Goal: Transaction & Acquisition: Book appointment/travel/reservation

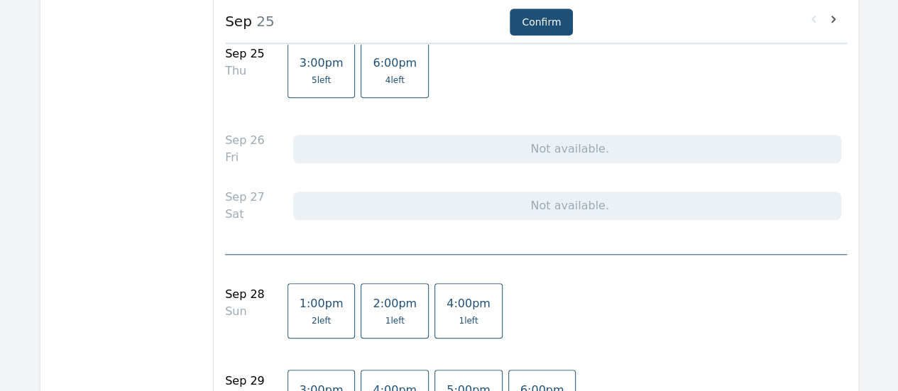
scroll to position [177, 0]
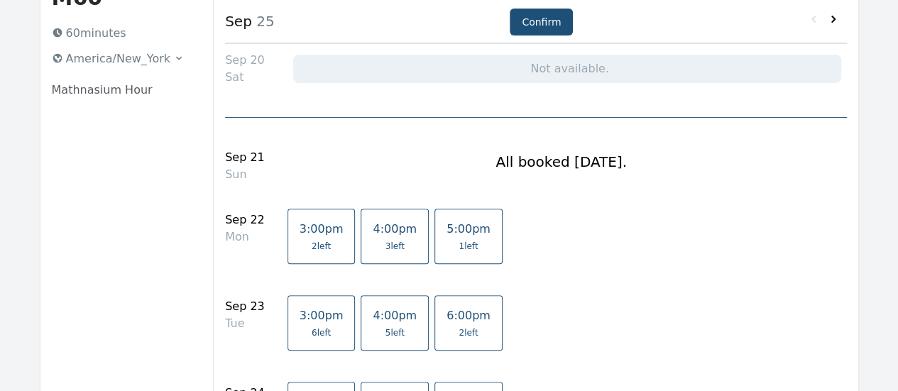
click at [834, 18] on icon at bounding box center [834, 19] width 4 height 7
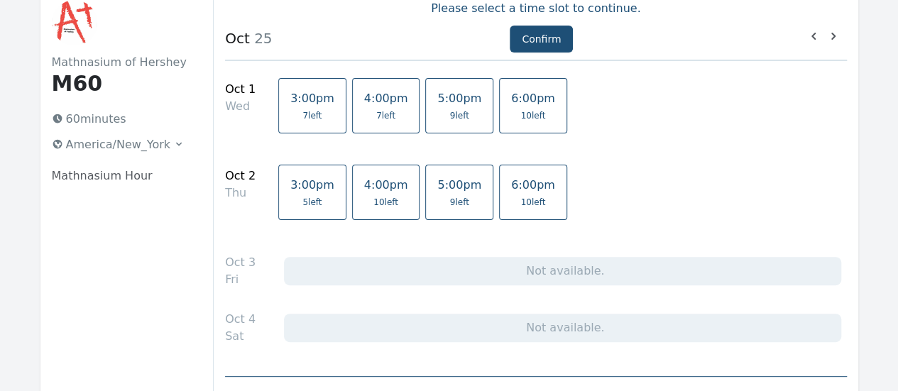
scroll to position [71, 0]
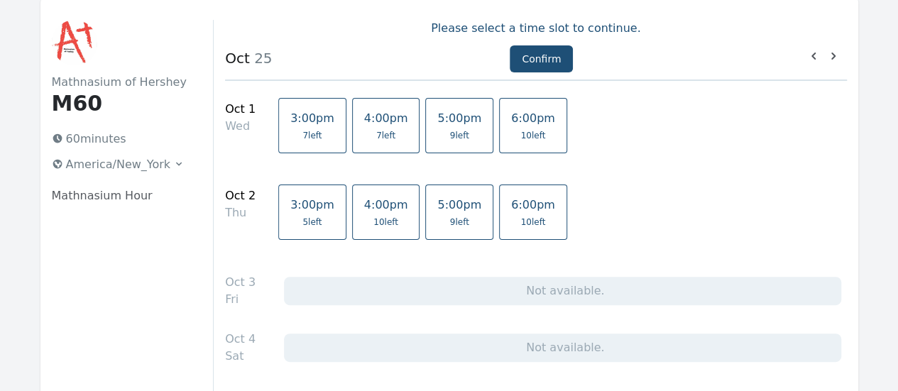
click at [437, 144] on link "5:00pm 9 left" at bounding box center [459, 125] width 68 height 55
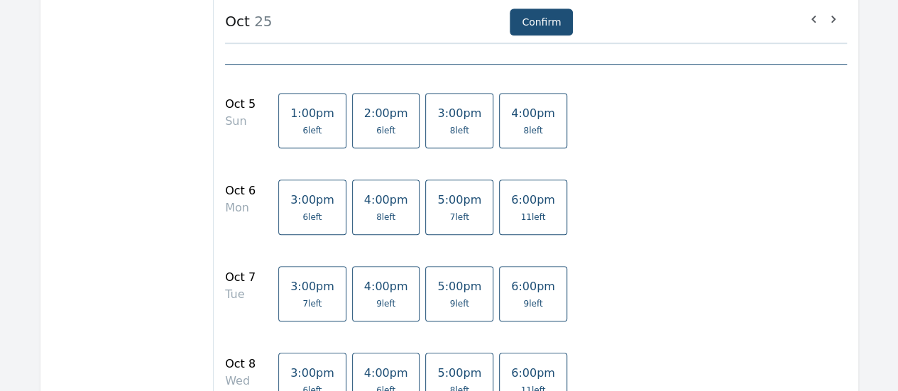
scroll to position [426, 0]
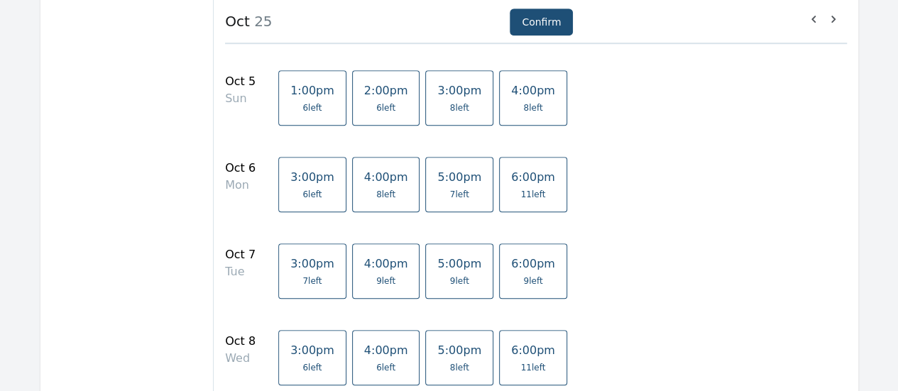
click at [372, 192] on span "8 left" at bounding box center [386, 194] width 44 height 11
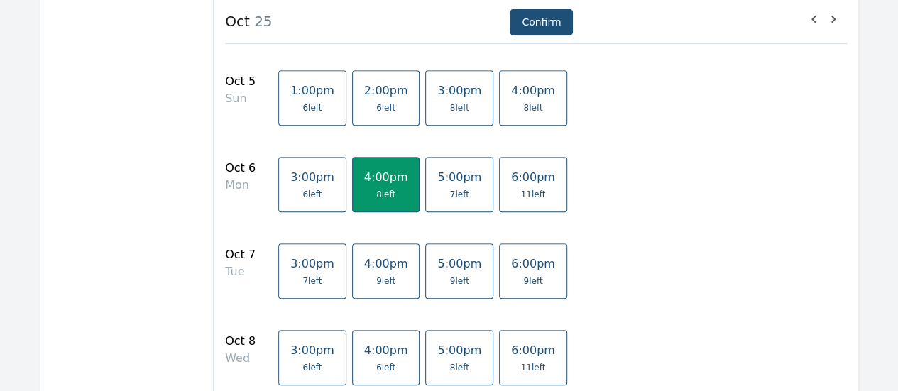
click at [445, 268] on span "5:00pm" at bounding box center [459, 263] width 44 height 13
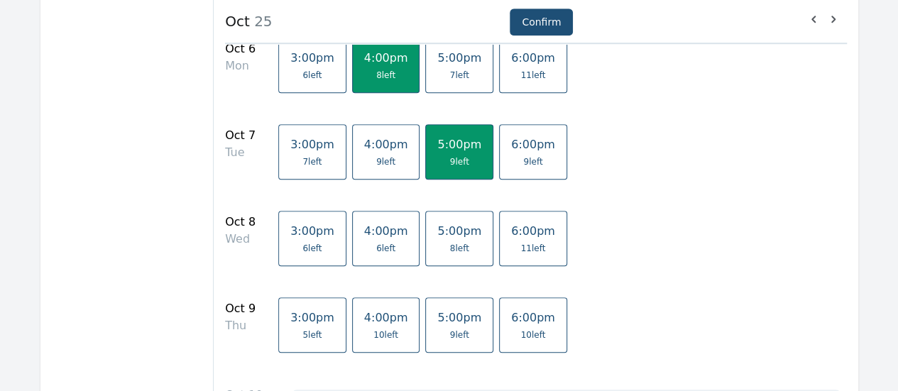
scroll to position [568, 0]
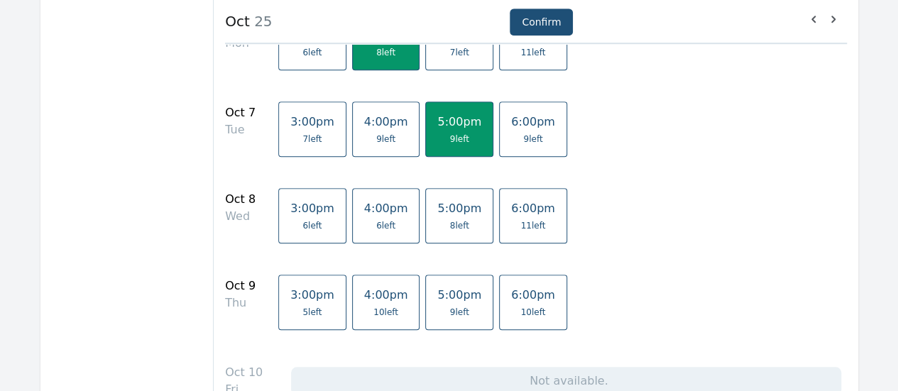
click at [439, 288] on span "5:00pm" at bounding box center [459, 294] width 44 height 13
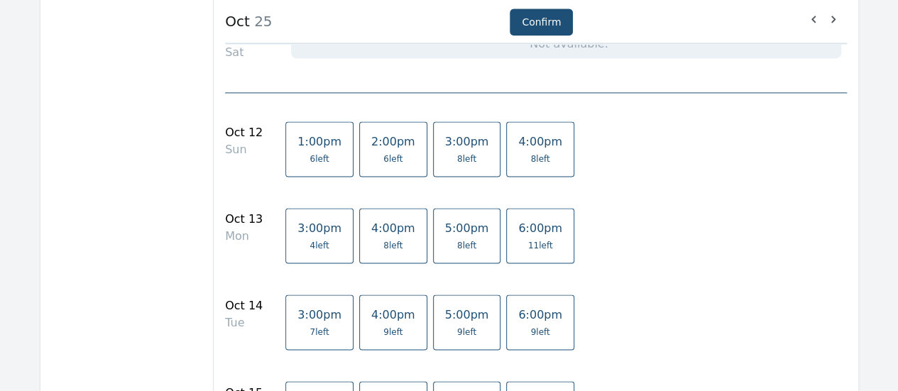
scroll to position [994, 0]
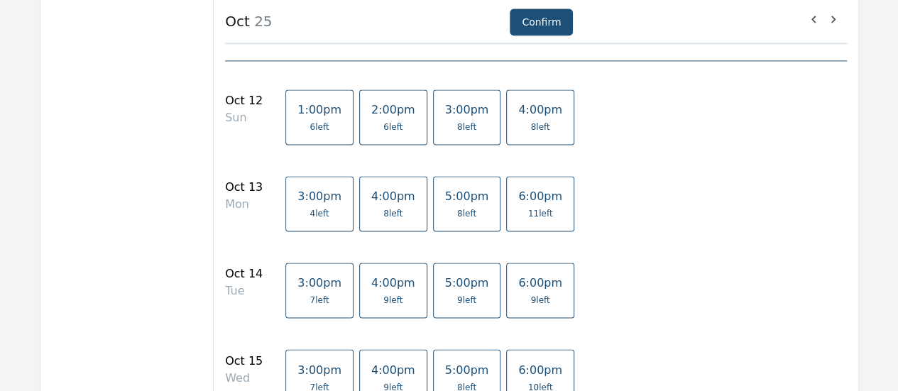
click at [445, 298] on span "9 left" at bounding box center [467, 300] width 44 height 11
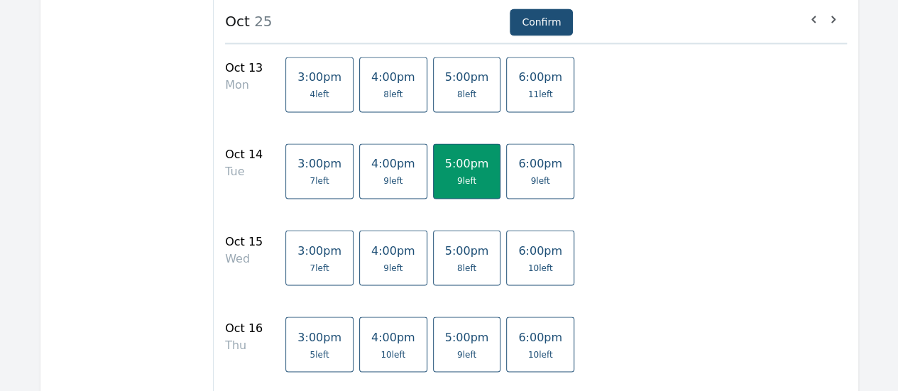
scroll to position [1136, 0]
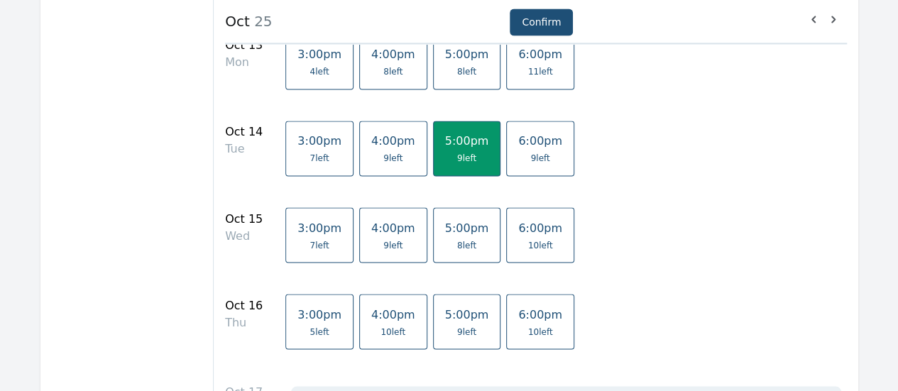
click at [446, 248] on link "5:00pm 8 left" at bounding box center [467, 234] width 68 height 55
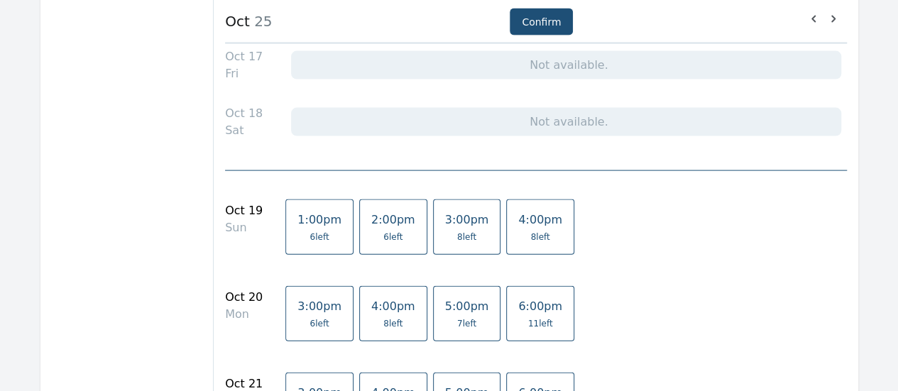
scroll to position [1491, 0]
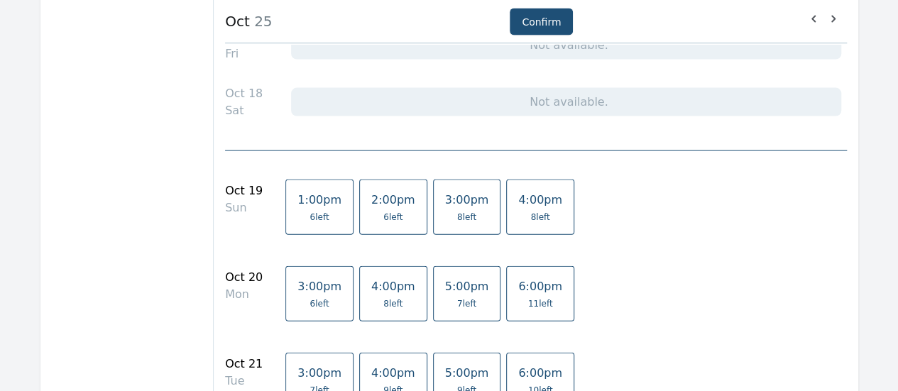
click at [457, 298] on span "7 left" at bounding box center [466, 303] width 19 height 11
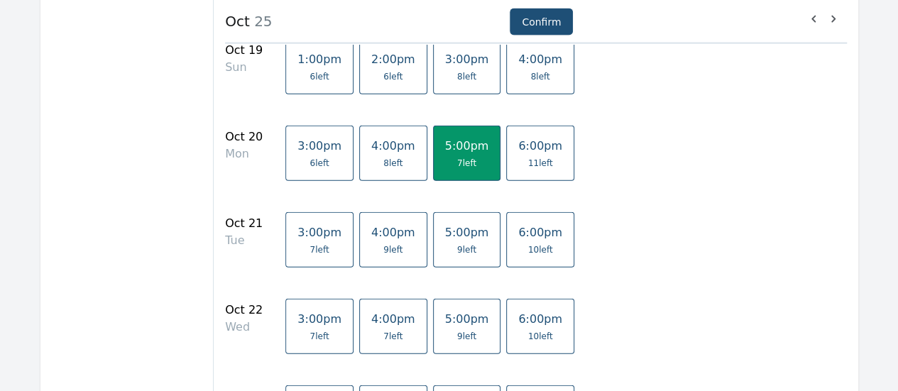
scroll to position [1633, 0]
click at [457, 243] on span "9 left" at bounding box center [466, 248] width 19 height 11
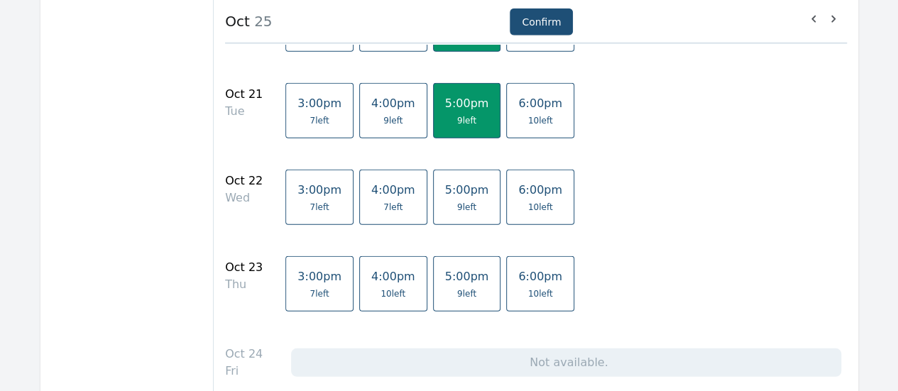
scroll to position [1775, 0]
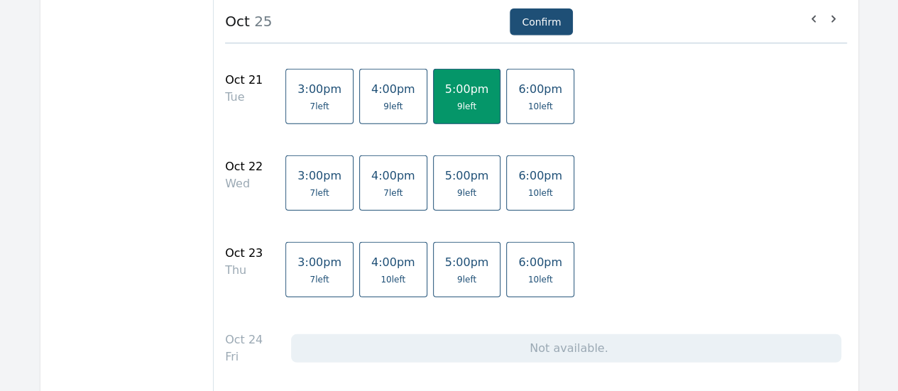
click at [445, 261] on span "5:00pm" at bounding box center [467, 262] width 44 height 13
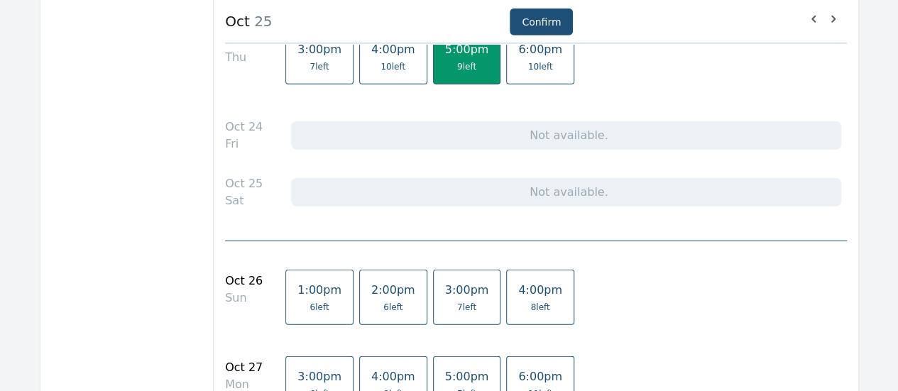
scroll to position [2059, 0]
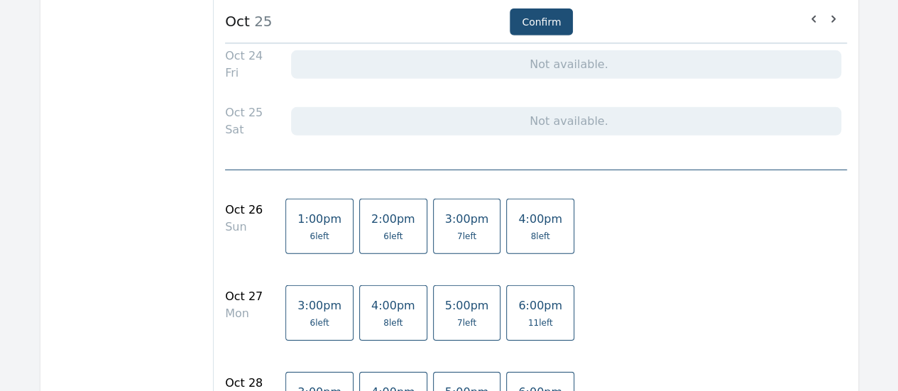
click at [445, 303] on span "5:00pm" at bounding box center [467, 305] width 44 height 13
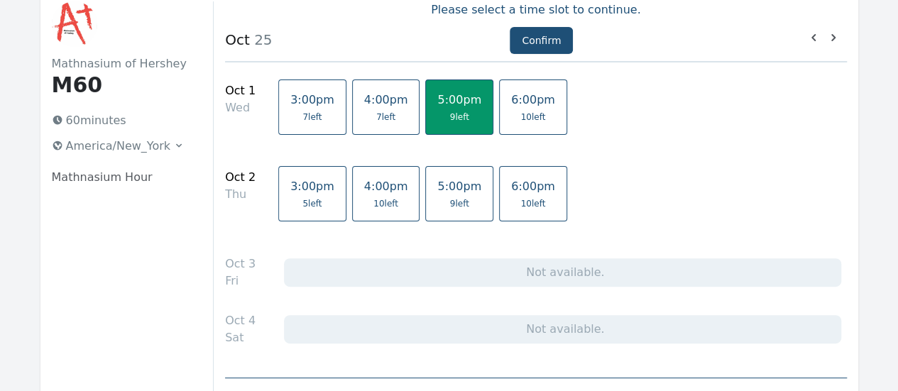
scroll to position [71, 0]
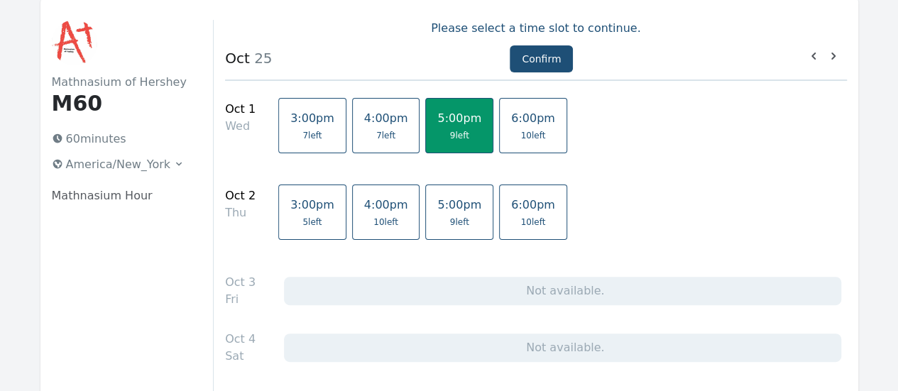
click at [425, 141] on link "5:00pm 9 left" at bounding box center [459, 125] width 68 height 55
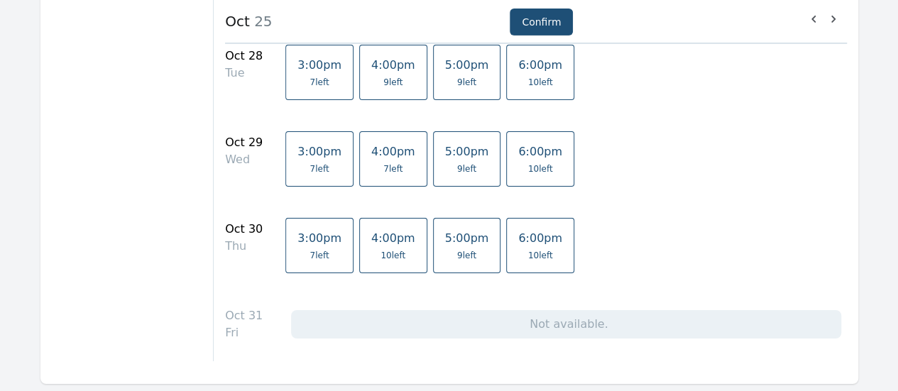
scroll to position [2268, 0]
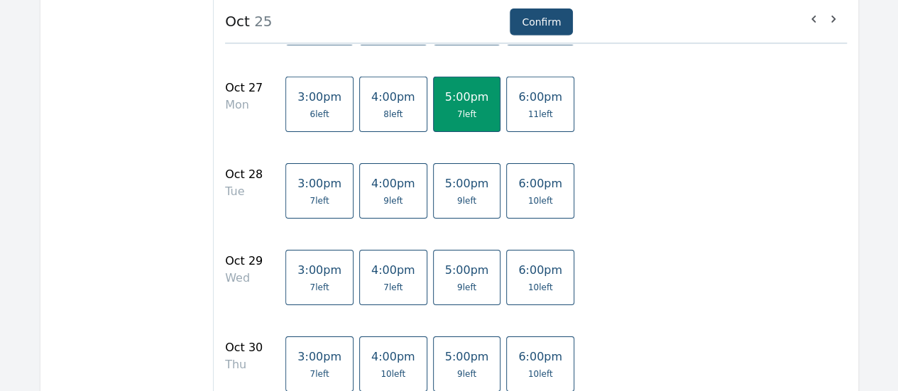
click at [457, 188] on link "5:00pm 9 left" at bounding box center [467, 190] width 68 height 55
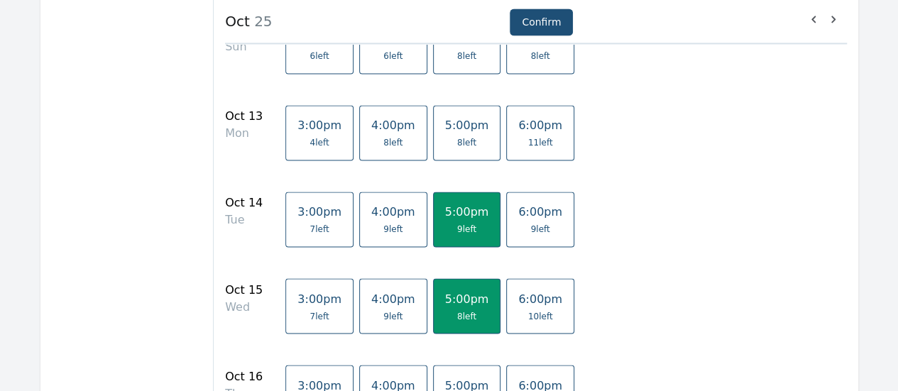
scroll to position [1136, 0]
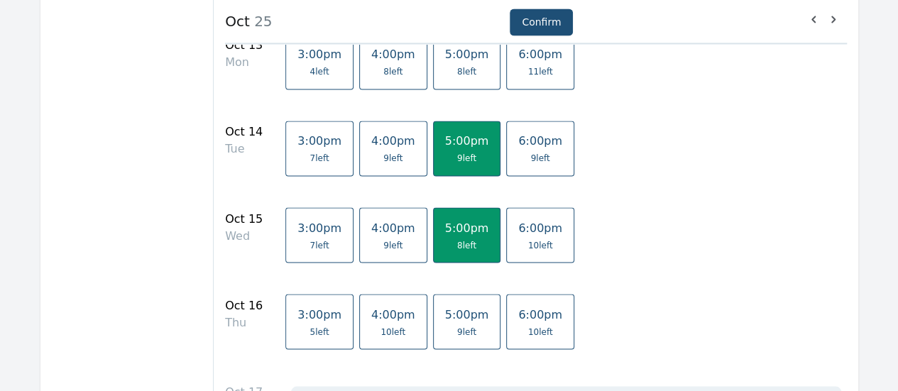
click at [446, 239] on span "8 left" at bounding box center [467, 244] width 44 height 11
click at [445, 307] on span "5:00pm" at bounding box center [467, 313] width 44 height 13
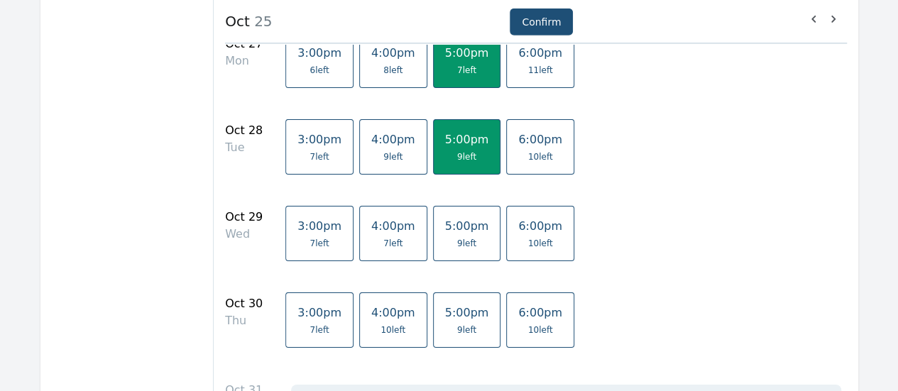
scroll to position [2343, 0]
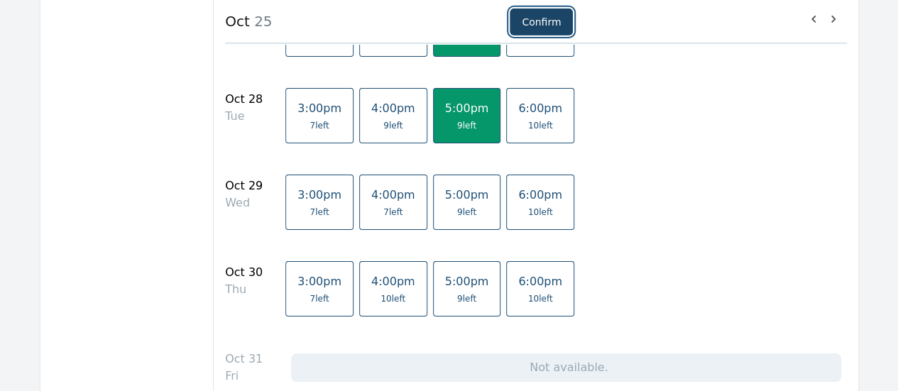
click at [562, 21] on button "Confirm" at bounding box center [541, 22] width 63 height 27
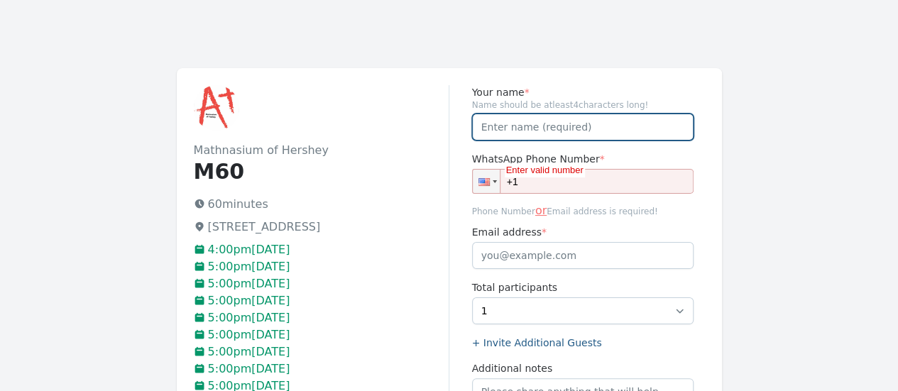
click at [589, 126] on input "Your name *" at bounding box center [583, 127] width 222 height 27
type input "[PERSON_NAME]"
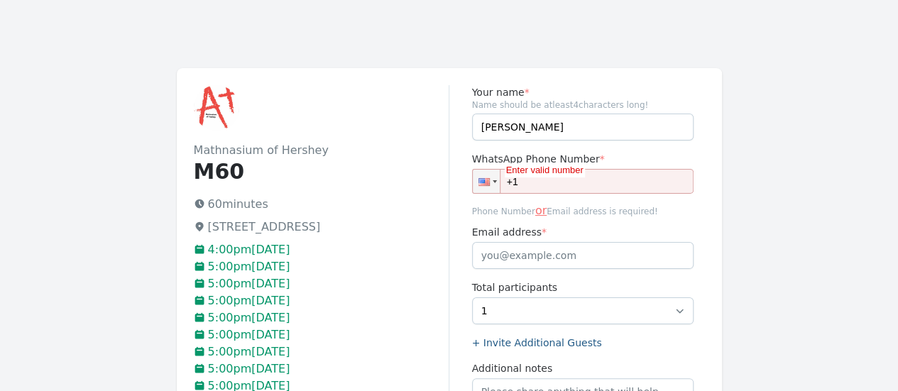
click at [627, 183] on input "+1" at bounding box center [583, 181] width 222 height 25
drag, startPoint x: 584, startPoint y: 185, endPoint x: 500, endPoint y: 184, distance: 83.8
click at [500, 184] on input "+1 (884) 363-1" at bounding box center [583, 181] width 222 height 25
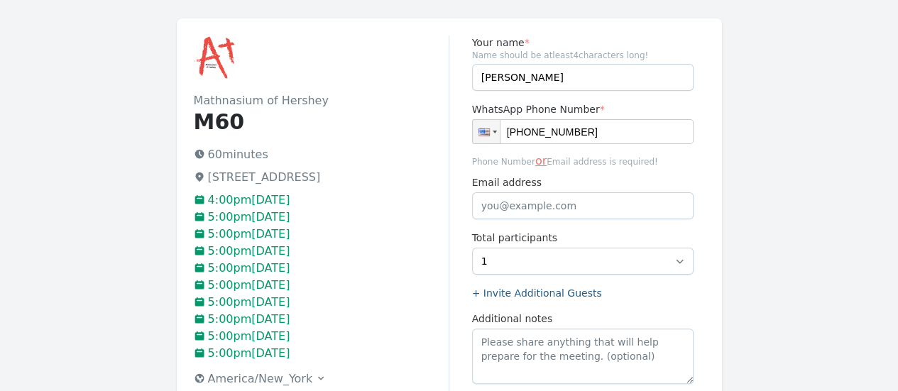
scroll to position [71, 0]
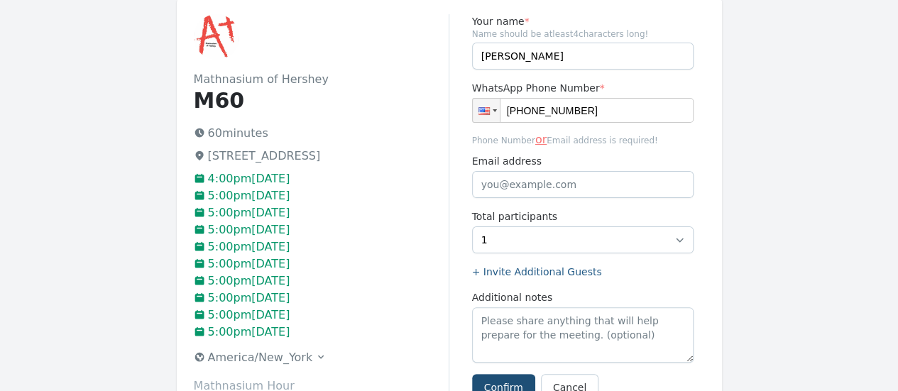
type input "[PHONE_NUMBER]"
drag, startPoint x: 548, startPoint y: 49, endPoint x: 504, endPoint y: 50, distance: 44.0
click at [504, 50] on input "[PERSON_NAME]" at bounding box center [583, 56] width 222 height 27
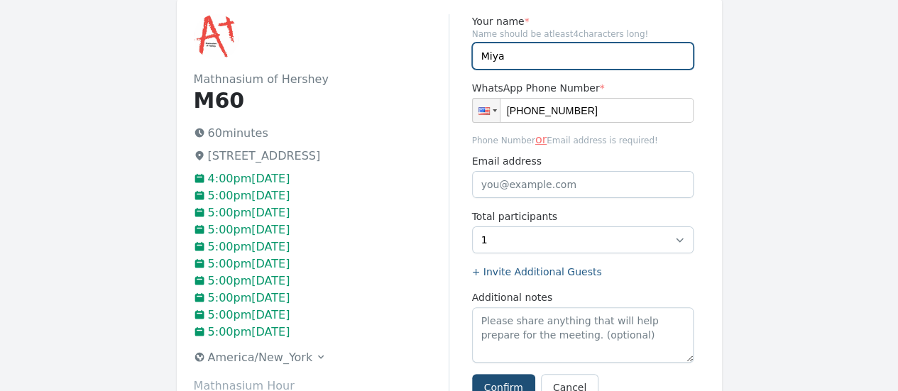
type input "Miya"
click at [700, 89] on div "Your name * Name should be atleast 4 characters long! [PERSON_NAME] WhatsApp Ph…" at bounding box center [578, 215] width 256 height 403
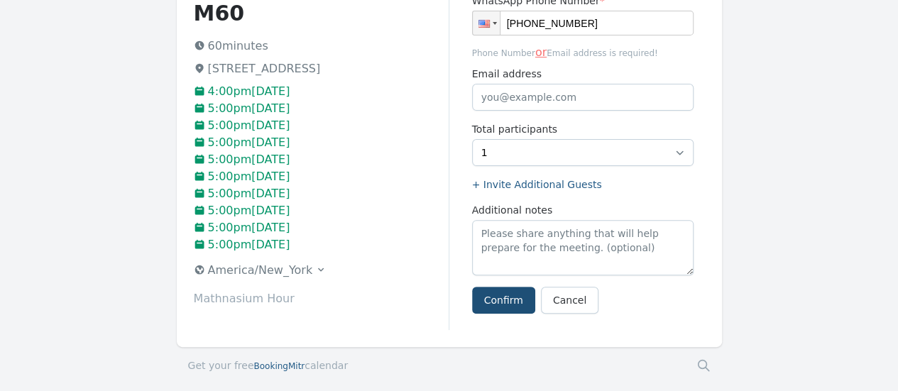
scroll to position [213, 0]
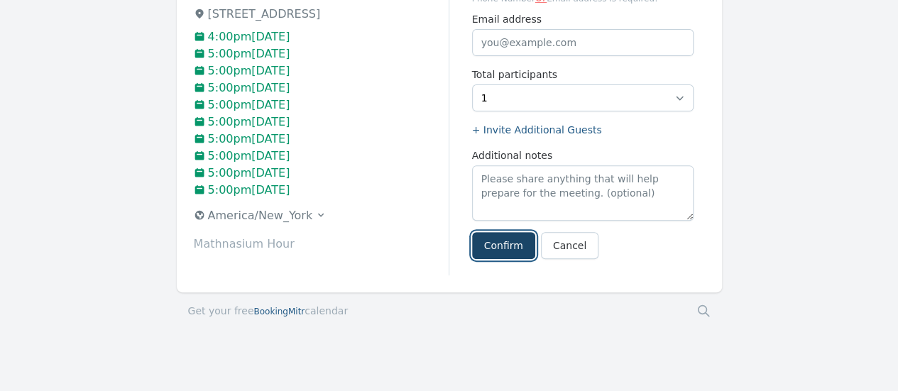
click at [503, 248] on button "Confirm" at bounding box center [503, 245] width 63 height 27
